Goal: Obtain resource: Download file/media

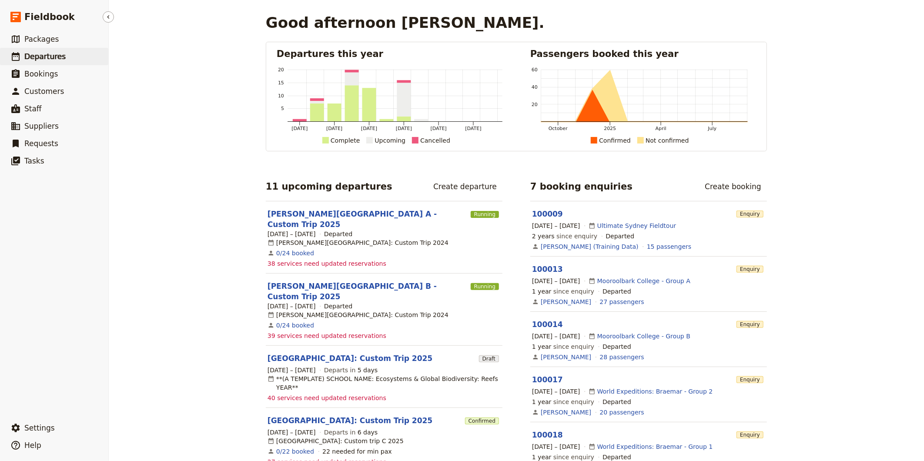
click at [44, 57] on span "Departures" at bounding box center [44, 56] width 41 height 9
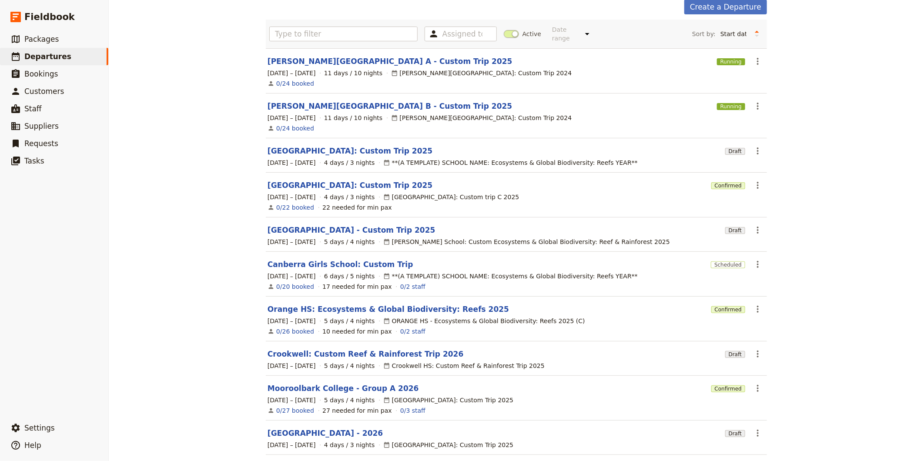
scroll to position [73, 0]
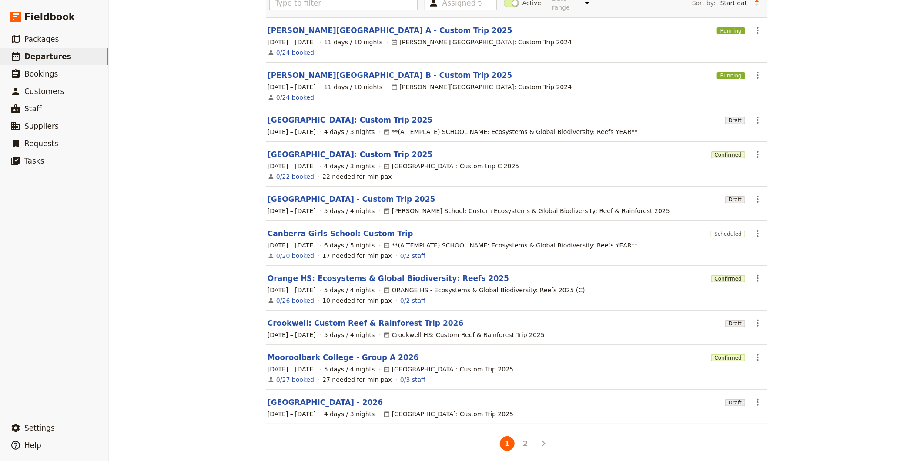
click at [535, 444] on li "Pagination" at bounding box center [544, 444] width 18 height 18
click at [524, 436] on button "2" at bounding box center [525, 443] width 15 height 15
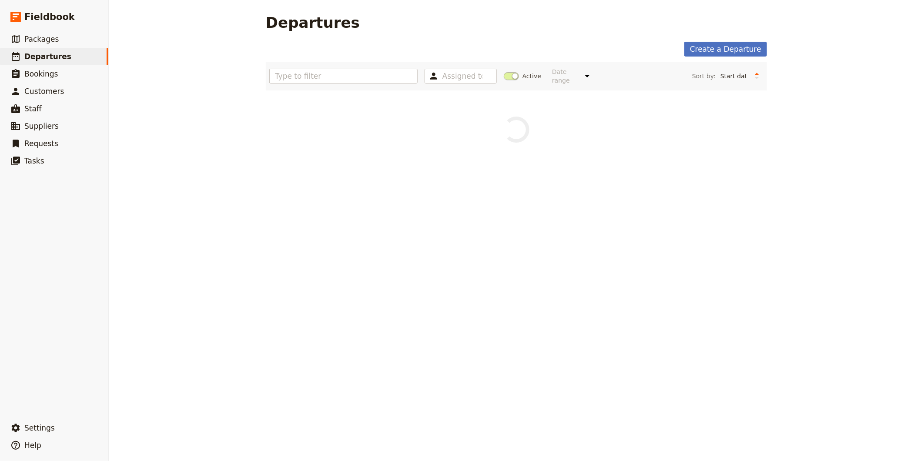
scroll to position [0, 0]
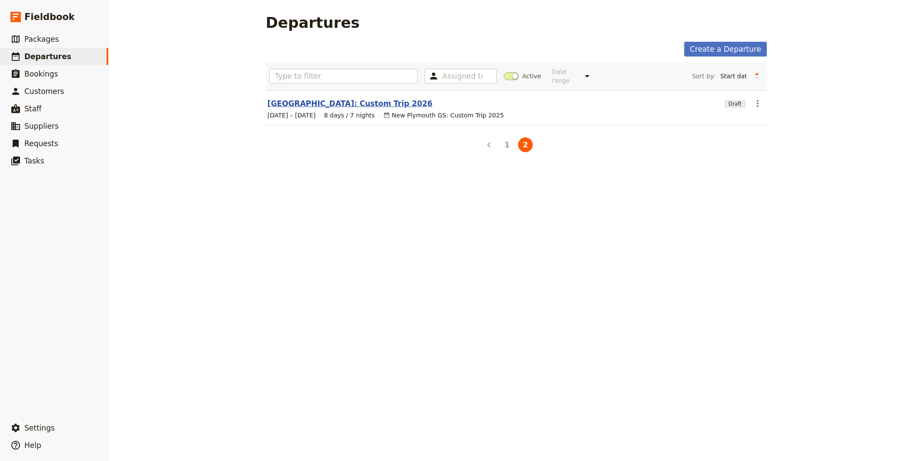
click at [319, 98] on link "[GEOGRAPHIC_DATA]: Custom Trip 2026" at bounding box center [350, 103] width 165 height 10
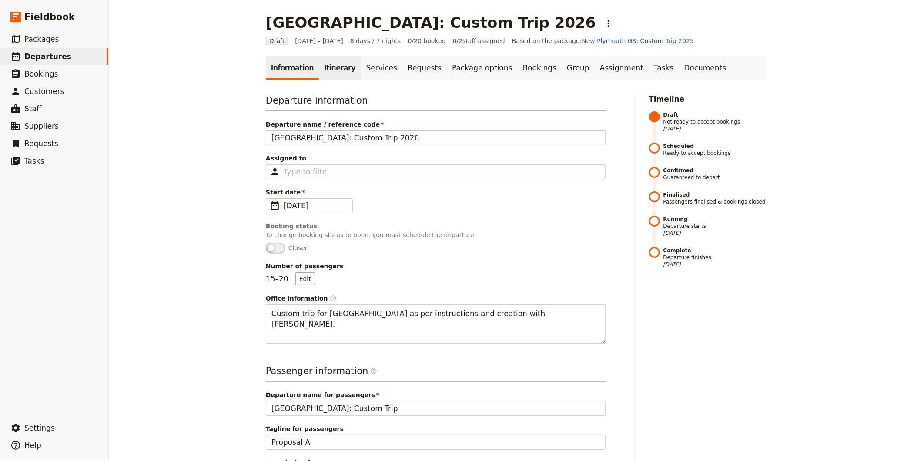
click at [326, 72] on link "Itinerary" at bounding box center [340, 68] width 42 height 24
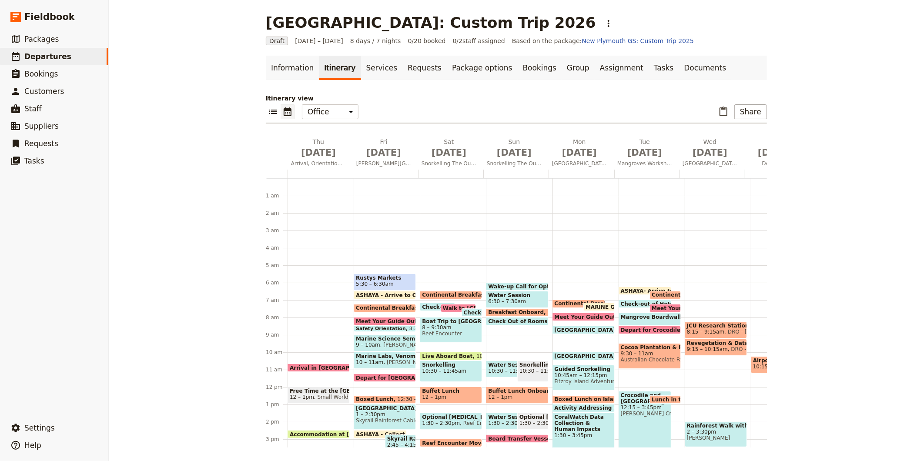
scroll to position [87, 0]
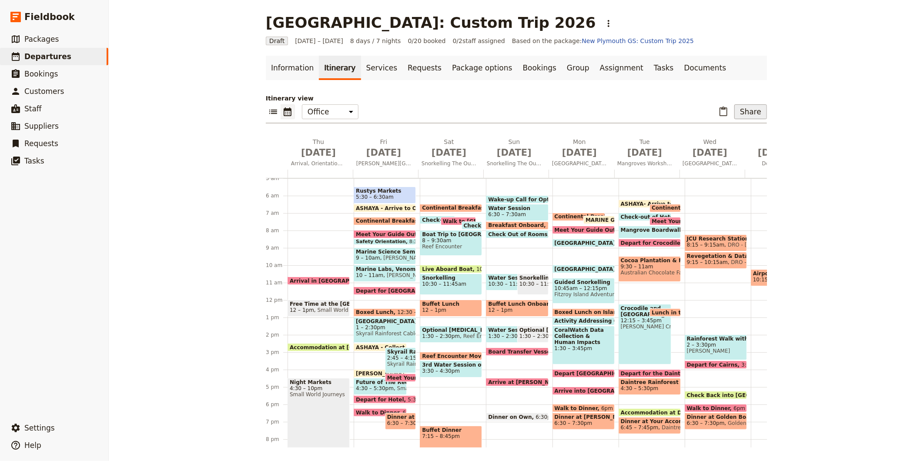
click at [750, 112] on button "Share" at bounding box center [750, 111] width 33 height 15
click at [745, 154] on span "Sales Brochure" at bounding box center [722, 155] width 46 height 9
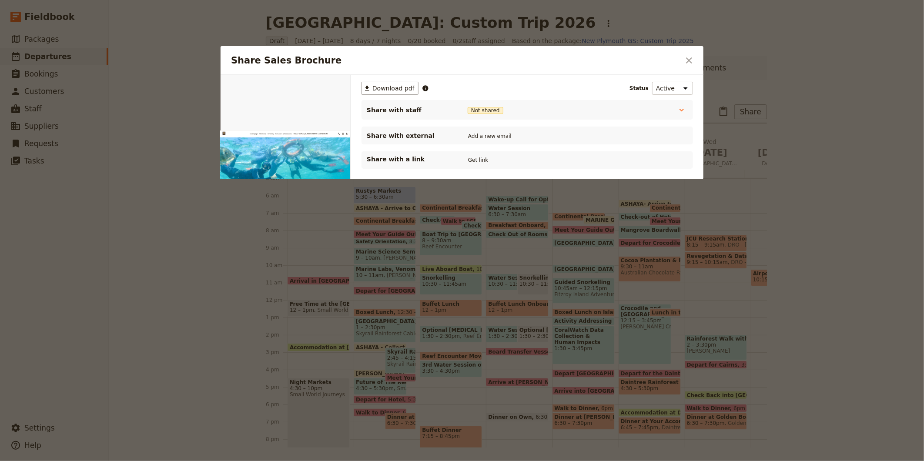
scroll to position [0, 0]
click at [385, 84] on span "Download pdf" at bounding box center [393, 88] width 42 height 9
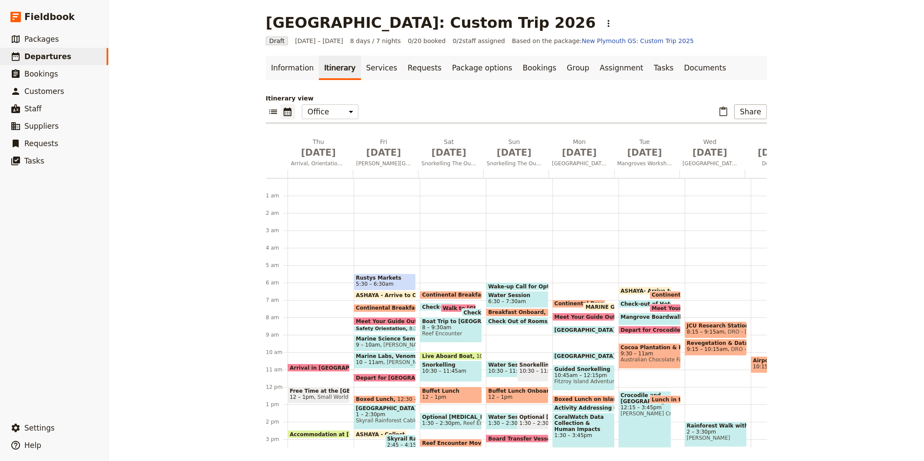
scroll to position [87, 0]
